Goal: Task Accomplishment & Management: Manage account settings

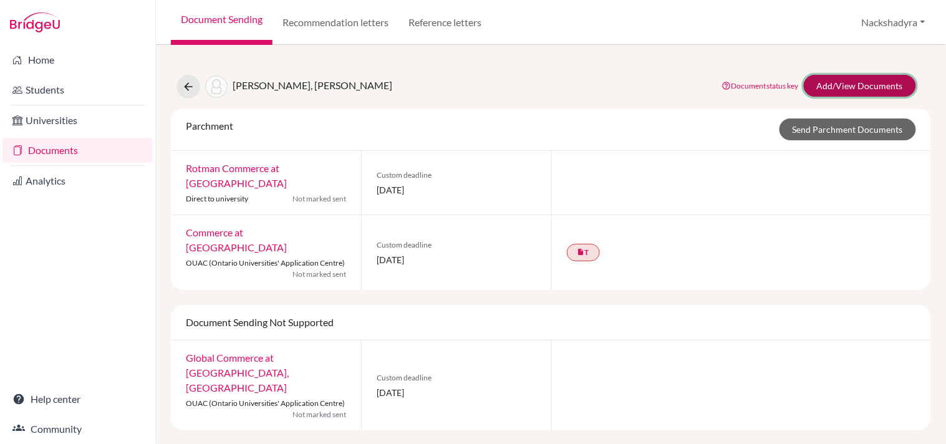
click at [831, 82] on link "Add/View Documents" at bounding box center [860, 86] width 112 height 22
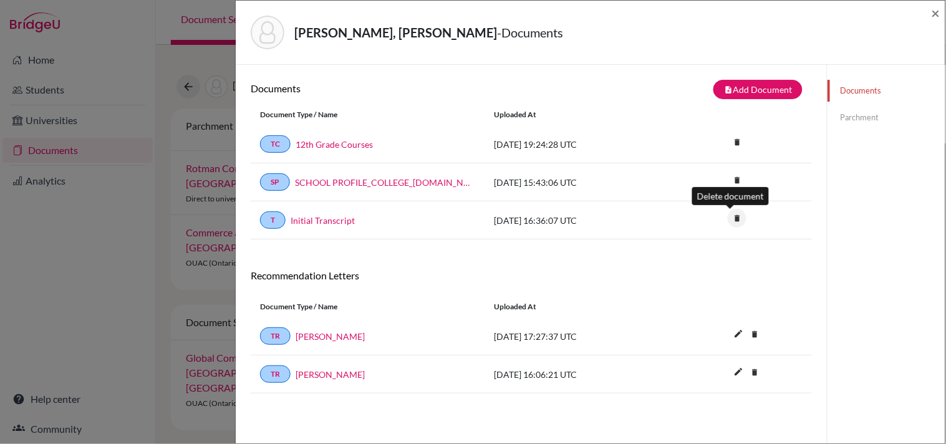
click at [730, 221] on icon "delete" at bounding box center [737, 218] width 19 height 19
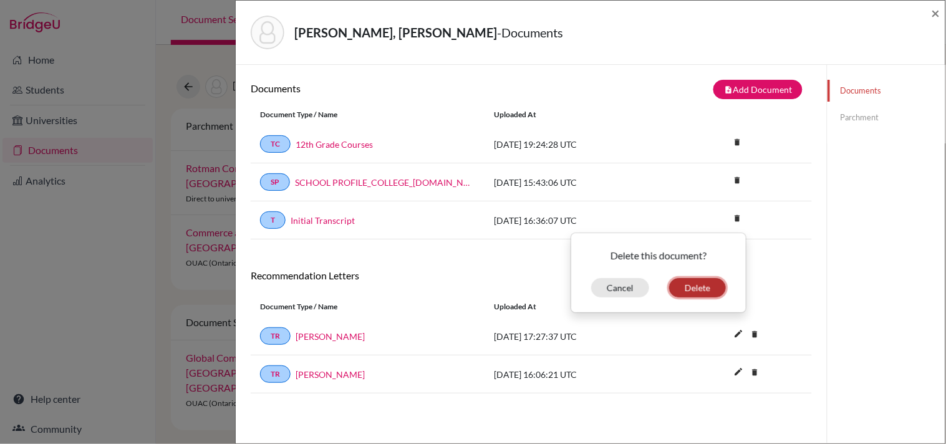
click at [697, 290] on button "Delete" at bounding box center [697, 287] width 57 height 19
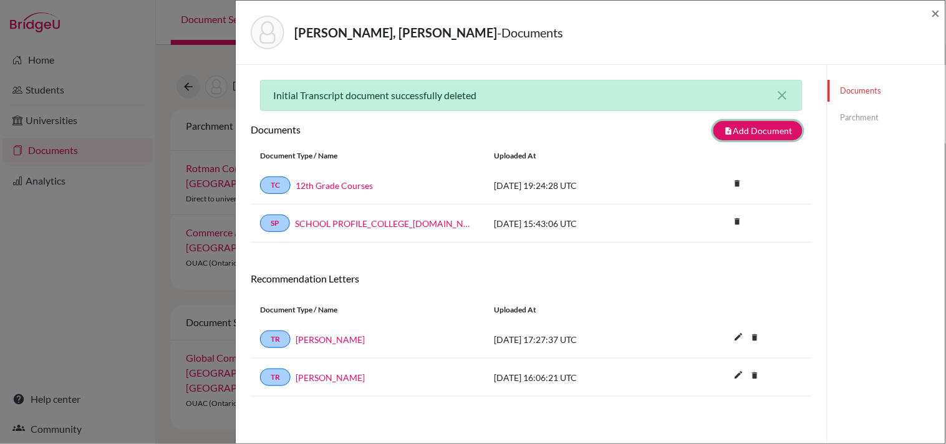
drag, startPoint x: 760, startPoint y: 132, endPoint x: 700, endPoint y: 135, distance: 59.3
click at [760, 132] on button "note_add Add Document" at bounding box center [758, 130] width 89 height 19
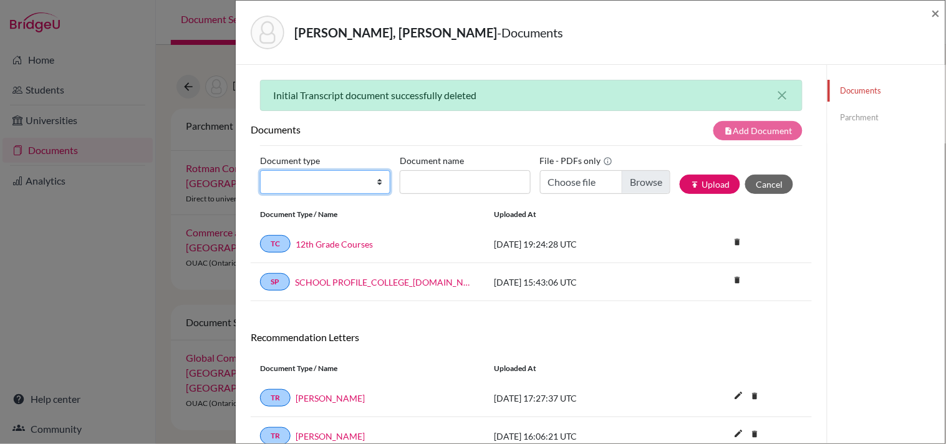
click at [326, 176] on select "Change explanation for Common App reports Counselor recommendation Internationa…" at bounding box center [325, 182] width 130 height 24
select select "2"
click at [260, 170] on select "Change explanation for Common App reports Counselor recommendation Internationa…" at bounding box center [325, 182] width 130 height 24
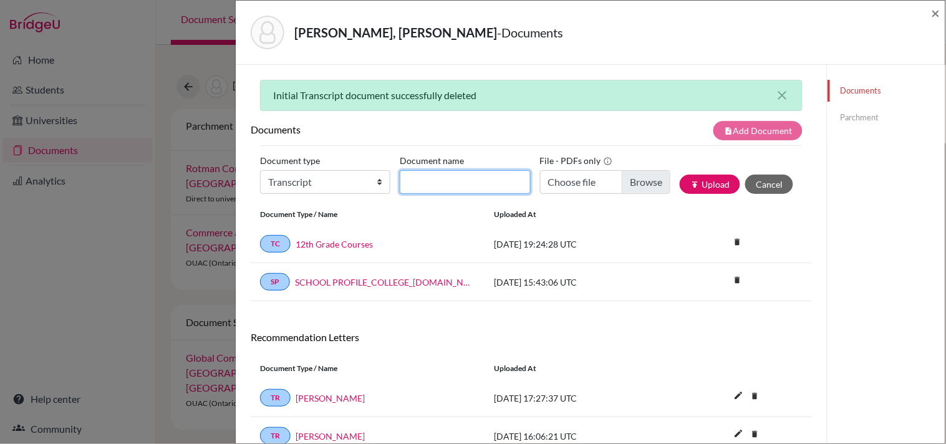
click at [457, 180] on input "Document name" at bounding box center [465, 182] width 130 height 24
type input "Initial Transcript"
type input "C:\fakepath\[PERSON_NAME] - Initial Transcript.pdf"
click at [705, 185] on button "publish Upload" at bounding box center [710, 184] width 60 height 19
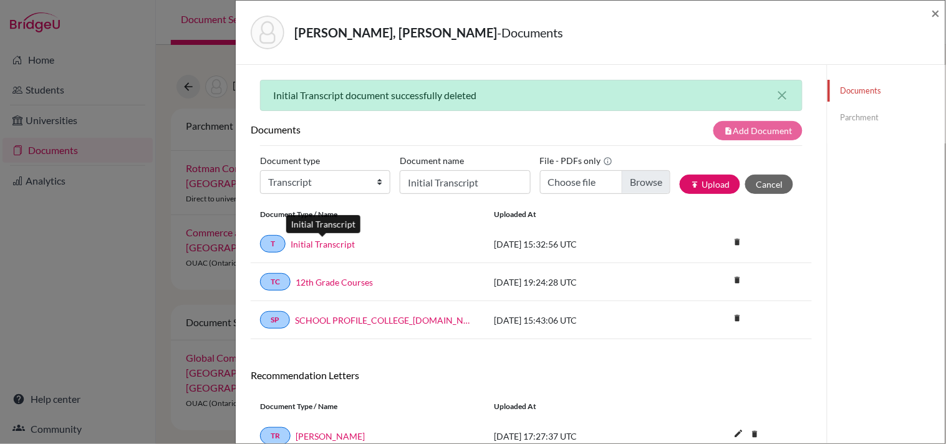
click at [337, 245] on link "Initial Transcript" at bounding box center [323, 244] width 64 height 13
